Goal: Check status: Check status

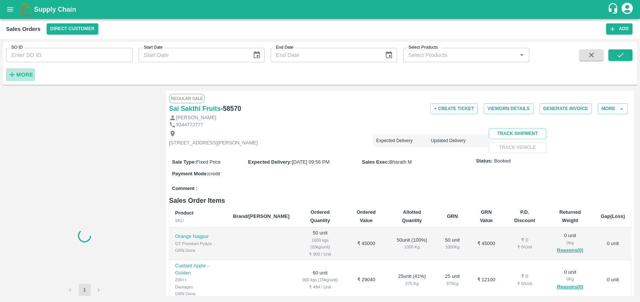
click at [23, 75] on strong "More" at bounding box center [24, 75] width 17 height 6
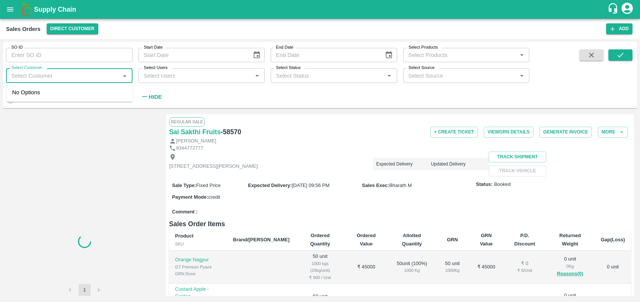
click at [46, 76] on input "Select Customer" at bounding box center [63, 75] width 110 height 10
type input "green"
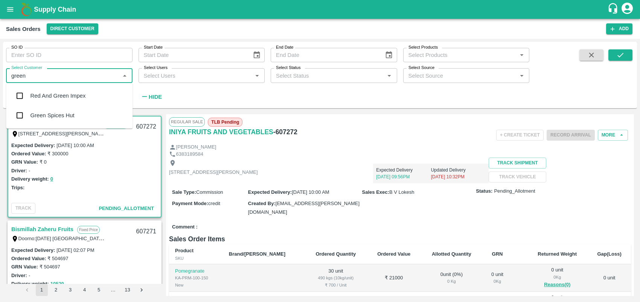
click at [23, 119] on input "checkbox" at bounding box center [19, 115] width 15 height 15
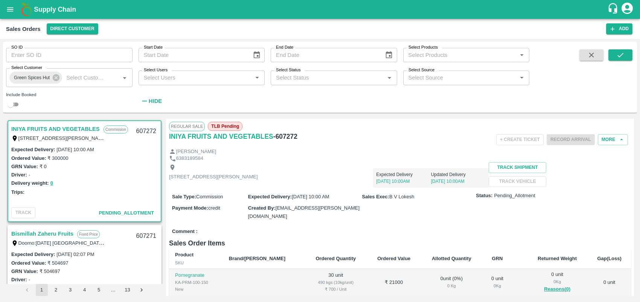
click at [17, 107] on input "checkbox" at bounding box center [10, 104] width 27 height 9
checkbox input "true"
click at [318, 57] on icon "submit" at bounding box center [621, 55] width 8 height 8
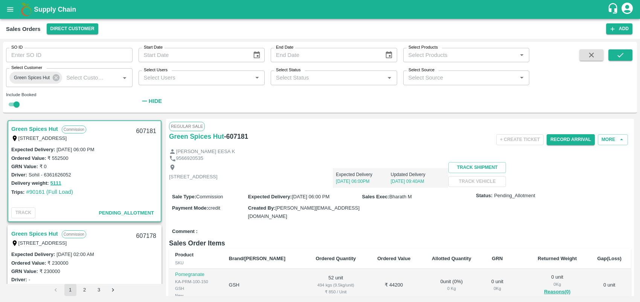
scroll to position [11, 0]
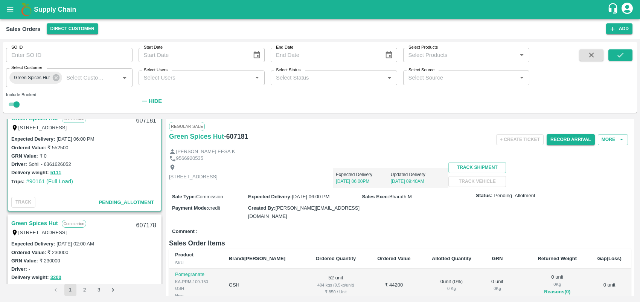
click at [42, 223] on link "Green Spices Hut" at bounding box center [34, 223] width 47 height 10
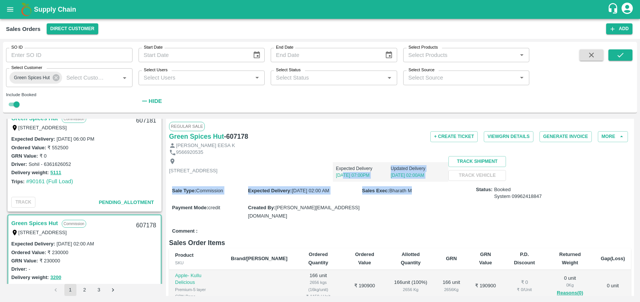
drag, startPoint x: 462, startPoint y: 238, endPoint x: 464, endPoint y: 172, distance: 65.5
click at [318, 172] on div "Regular Sale Green Spices Hut - 607178 + Create Ticket View GRN Details Generat…" at bounding box center [400, 207] width 468 height 177
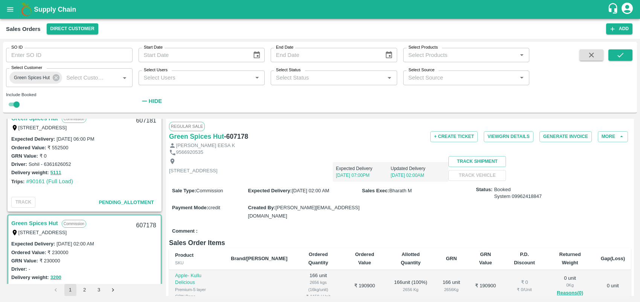
click at [318, 224] on div "Sale Type : Commission Expected Delivery : [DATE] 02:00 AM Sales Exec : [PERSON…" at bounding box center [400, 203] width 462 height 43
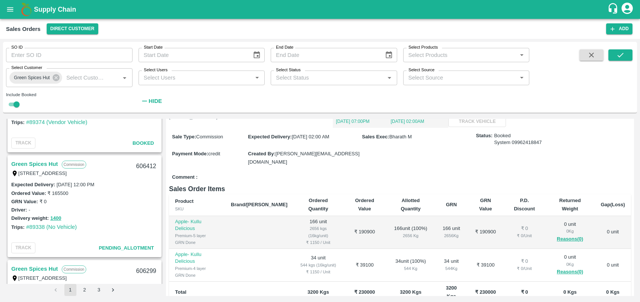
scroll to position [1311, 0]
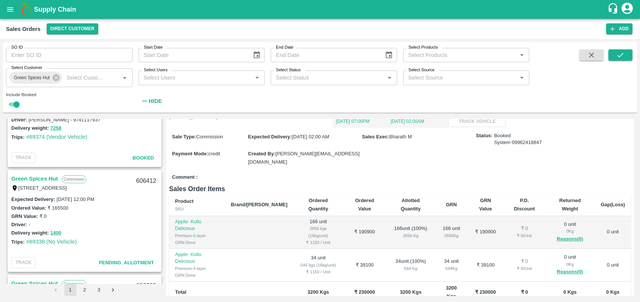
click at [51, 177] on link "Green Spices Hut" at bounding box center [34, 179] width 47 height 10
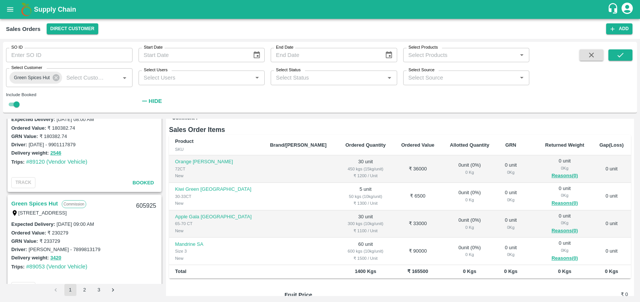
scroll to position [2034, 0]
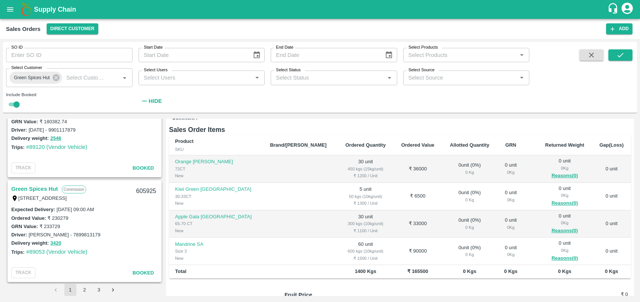
click at [37, 187] on link "Green Spices Hut" at bounding box center [34, 189] width 47 height 10
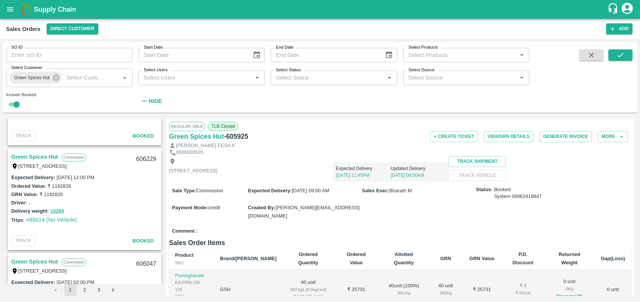
scroll to position [1505, 0]
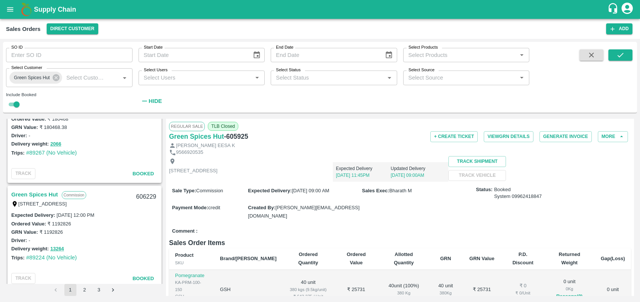
click at [48, 191] on link "Green Spices Hut" at bounding box center [34, 194] width 47 height 10
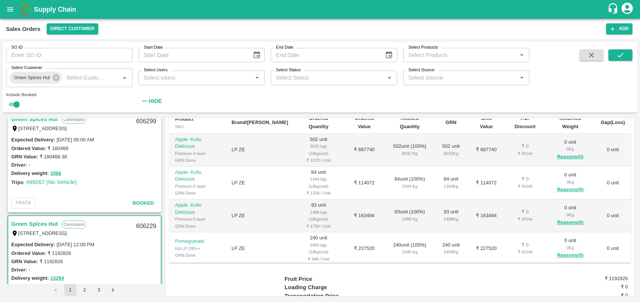
scroll to position [1438, 0]
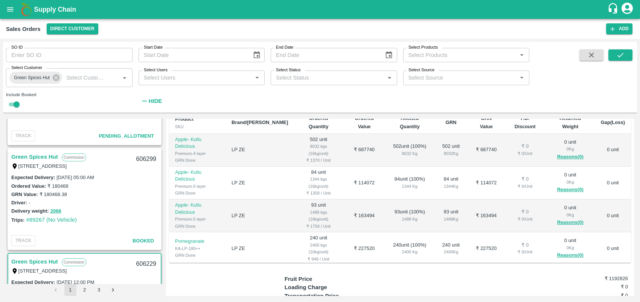
click at [47, 155] on link "Green Spices Hut" at bounding box center [34, 157] width 47 height 10
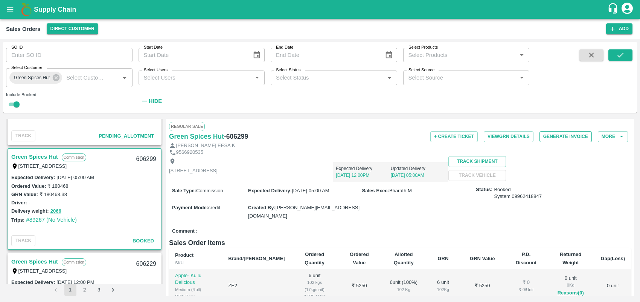
click at [318, 138] on button "Generate Invoice" at bounding box center [566, 136] width 52 height 11
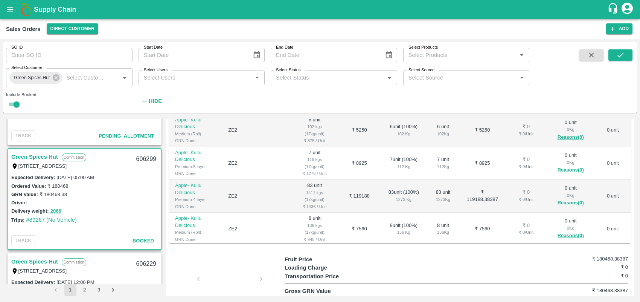
scroll to position [157, 0]
